Goal: Check status: Check status

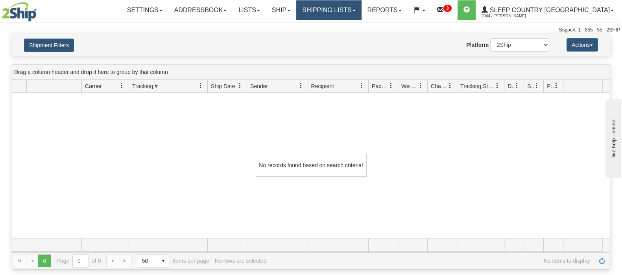
click at [361, 6] on link "Shipping lists" at bounding box center [328, 10] width 65 height 20
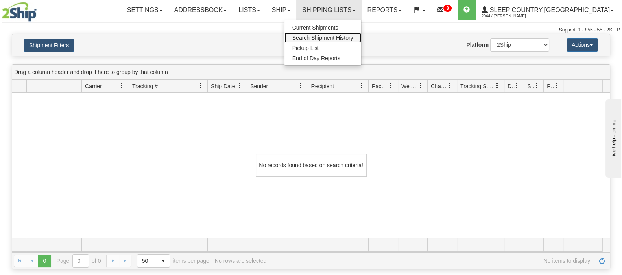
click at [354, 36] on span "Search Shipment History" at bounding box center [323, 38] width 61 height 6
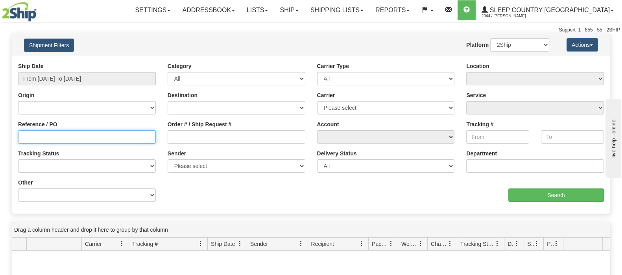
click at [45, 139] on input "Reference / PO" at bounding box center [87, 136] width 138 height 13
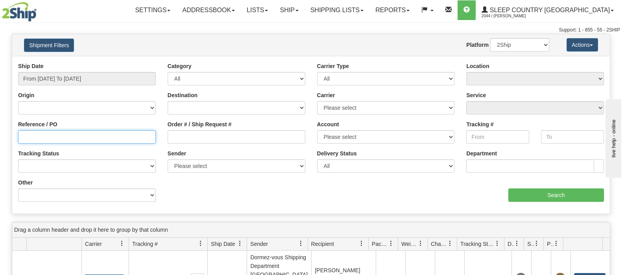
paste input "9002H977967"
type input "9002H977967"
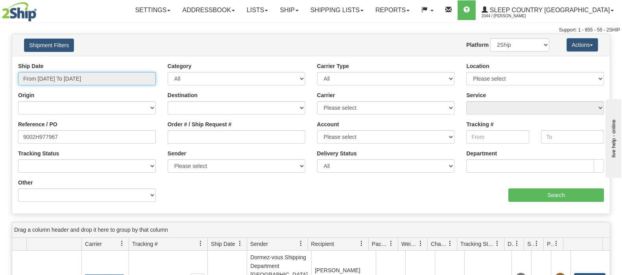
click at [68, 75] on input "From 08/14/2025 To 08/15/2025" at bounding box center [87, 78] width 138 height 13
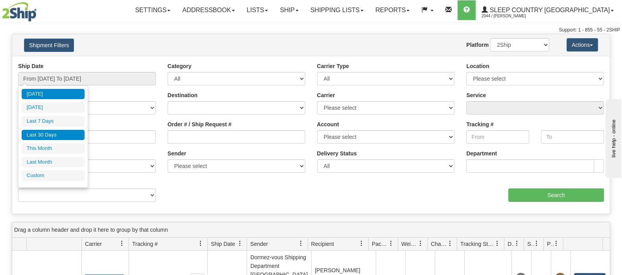
click at [59, 131] on li "Last 30 Days" at bounding box center [53, 135] width 63 height 11
type input "From [DATE] To [DATE]"
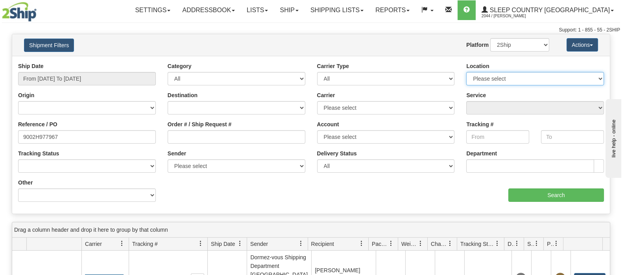
click at [554, 78] on select "Please select Old Toronto DC 921 922 93 94 97 390 915 916 98 902 95 96 90 91 92…" at bounding box center [536, 78] width 138 height 13
click at [540, 43] on select "2Ship Imported" at bounding box center [520, 44] width 59 height 13
select select "1"
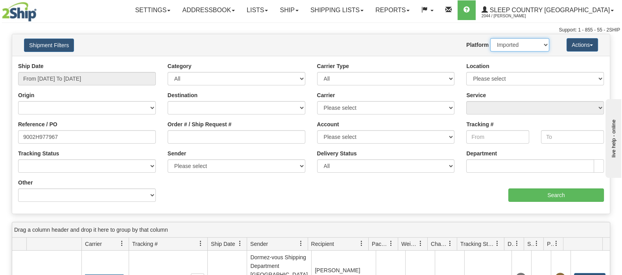
click at [491, 38] on select "2Ship Imported" at bounding box center [520, 44] width 59 height 13
